Goal: Information Seeking & Learning: Learn about a topic

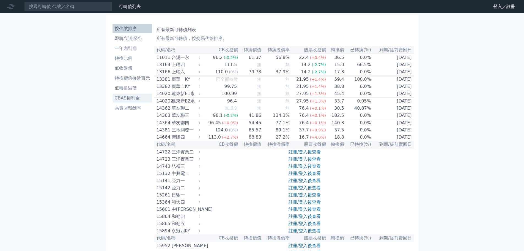
click at [131, 96] on li "CBAS權利金" at bounding box center [133, 98] width 40 height 7
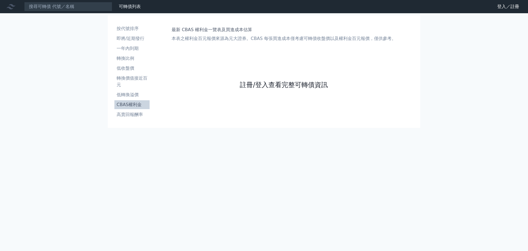
click at [289, 88] on link "註冊/登入查看完整可轉債資訊" at bounding box center [284, 84] width 88 height 9
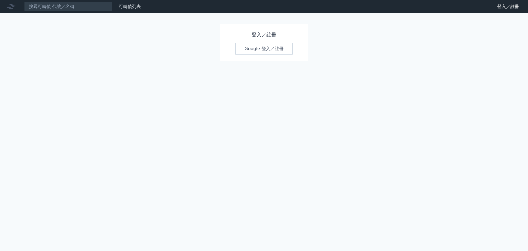
click at [265, 48] on link "Google 登入／註冊" at bounding box center [264, 49] width 57 height 12
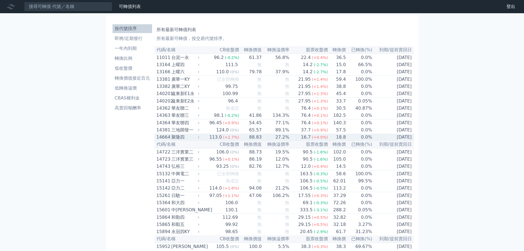
scroll to position [110, 0]
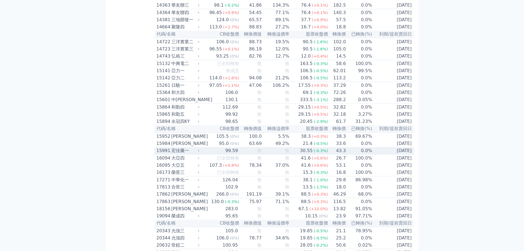
click at [283, 154] on td "無" at bounding box center [276, 150] width 28 height 7
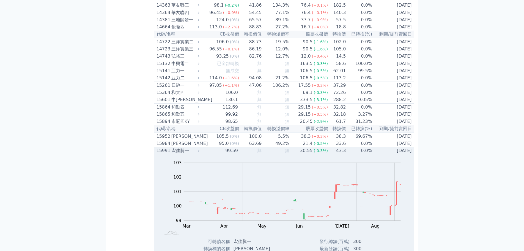
click at [283, 154] on td "無" at bounding box center [276, 150] width 28 height 7
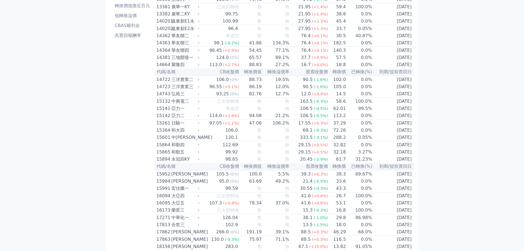
scroll to position [28, 0]
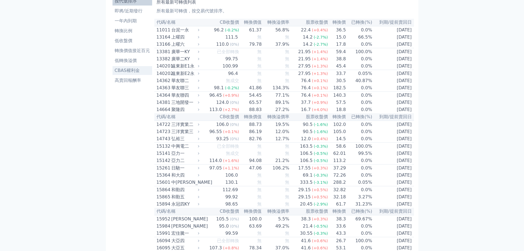
click at [135, 69] on li "CBAS權利金" at bounding box center [133, 70] width 40 height 7
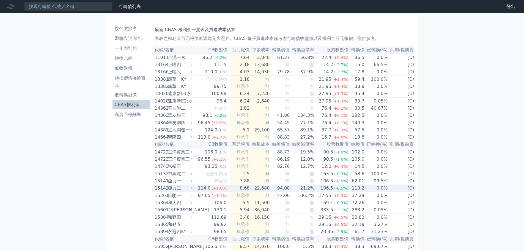
click at [290, 192] on td "21.2%" at bounding box center [302, 187] width 24 height 7
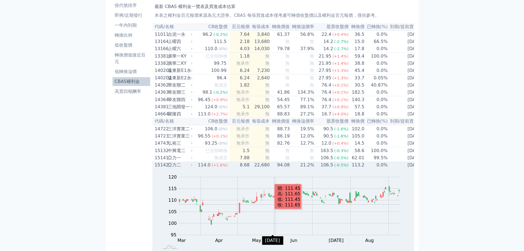
scroll to position [55, 0]
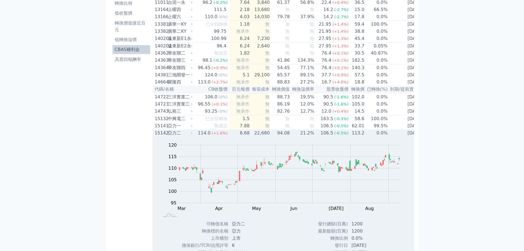
click at [297, 136] on td "21.2%" at bounding box center [302, 132] width 24 height 7
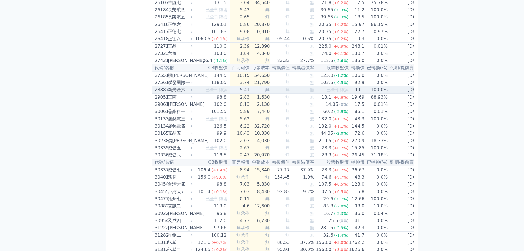
scroll to position [660, 0]
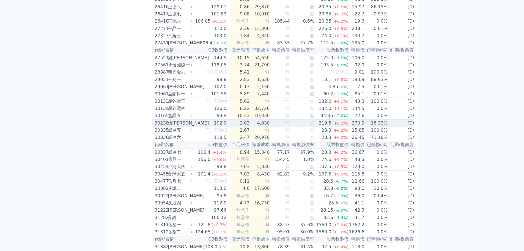
click at [282, 127] on td "無" at bounding box center [280, 122] width 20 height 7
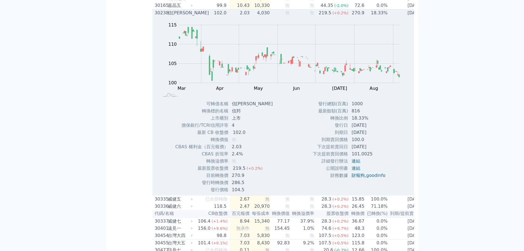
scroll to position [715, 0]
